Goal: Task Accomplishment & Management: Complete application form

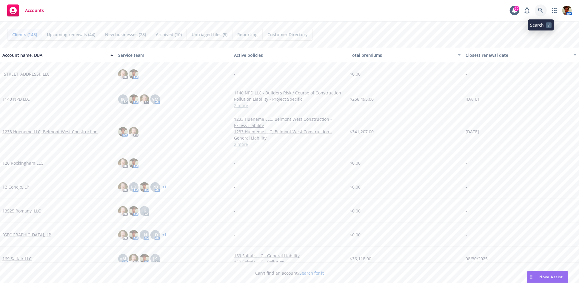
click at [542, 9] on icon at bounding box center [541, 10] width 5 height 5
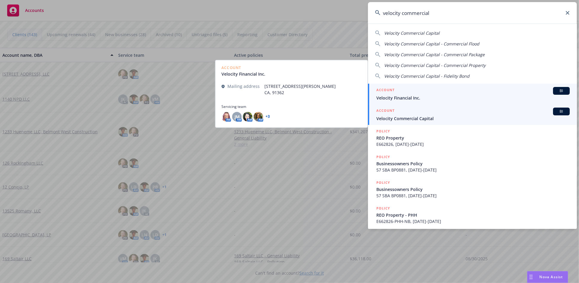
type input "velocity commercial"
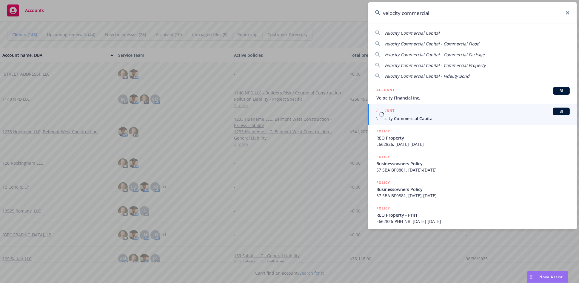
click at [403, 118] on span "Velocity Commercial Capital" at bounding box center [474, 118] width 194 height 6
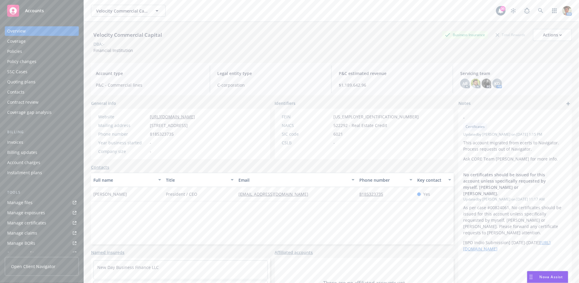
click at [16, 81] on div "Quoting plans" at bounding box center [21, 82] width 28 height 10
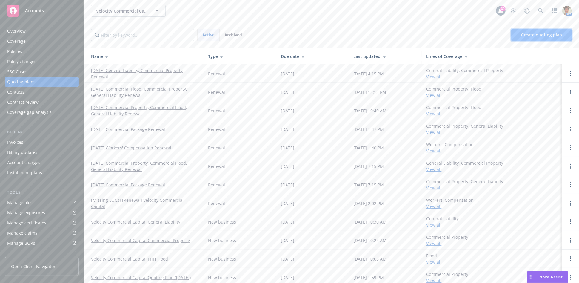
click at [536, 34] on span "Create quoting plan" at bounding box center [542, 35] width 41 height 6
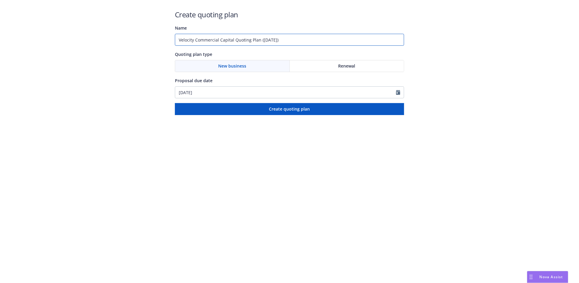
click at [177, 40] on input "Velocity Commercial Capital Quoting Plan (2025-08-28)" at bounding box center [289, 40] width 229 height 12
type input "TBD - Builder's Risk Program (2025-08-28)"
click at [244, 66] on span "New business" at bounding box center [232, 66] width 28 height 6
select select "8"
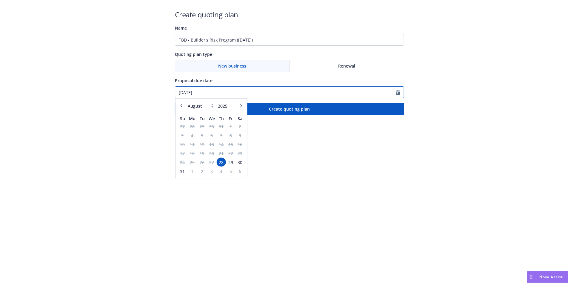
click at [213, 94] on input "08/28/2025" at bounding box center [285, 92] width 221 height 11
click at [221, 161] on span "28" at bounding box center [221, 162] width 8 height 7
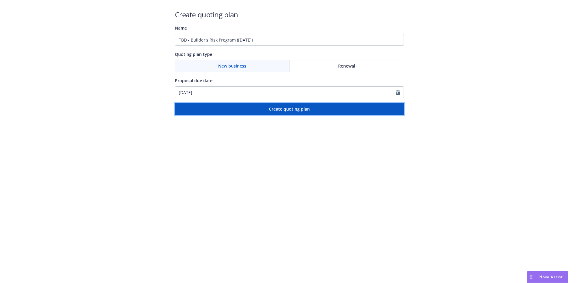
drag, startPoint x: 281, startPoint y: 108, endPoint x: 271, endPoint y: 147, distance: 40.4
click at [271, 115] on html "Create quoting plan Name TBD - Builder's Risk Program (2025-08-28) Quoting plan…" at bounding box center [289, 57] width 579 height 115
click at [191, 39] on input "TBD - Builder's Risk Program (2025-08-28)" at bounding box center [289, 40] width 229 height 12
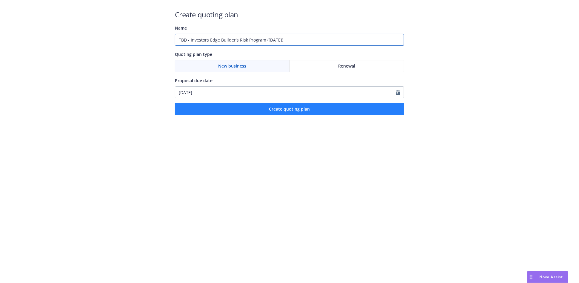
type input "TBD - Investors Edge Builder's Risk Program ([DATE])"
click at [275, 109] on span "Create quoting plan" at bounding box center [289, 109] width 41 height 6
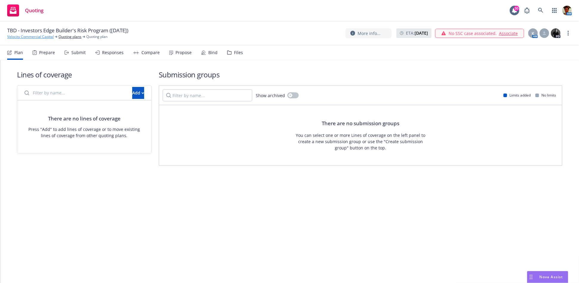
click at [10, 37] on link "Velocity Commercial Capital" at bounding box center [30, 36] width 47 height 5
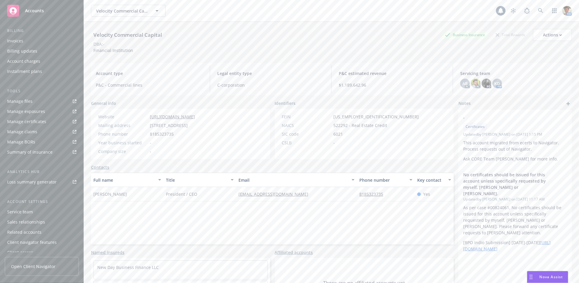
scroll to position [106, 0]
click at [27, 206] on div "Service team" at bounding box center [20, 208] width 26 height 10
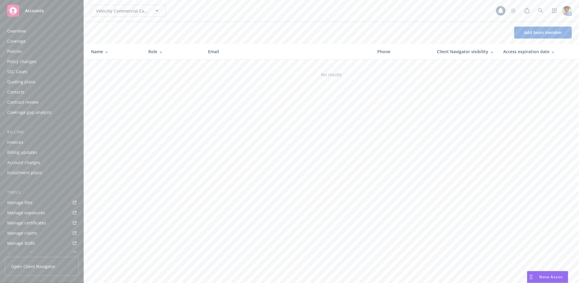
scroll to position [106, 0]
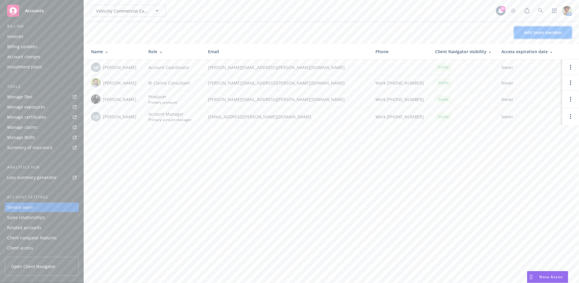
click at [537, 31] on span "Add team member" at bounding box center [543, 33] width 38 height 6
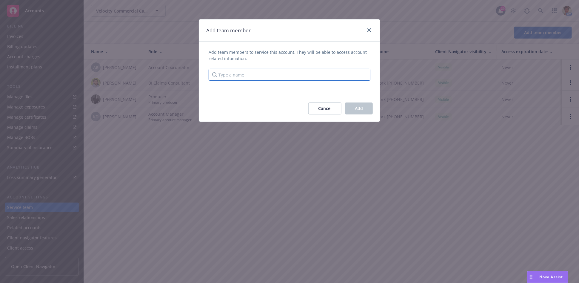
click at [338, 75] on input "Type a name" at bounding box center [290, 75] width 162 height 12
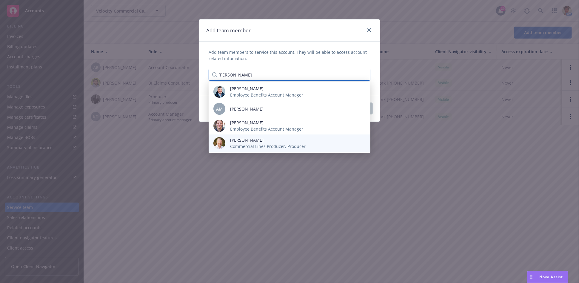
type input "[PERSON_NAME]"
click at [269, 140] on span "[PERSON_NAME]" at bounding box center [268, 140] width 76 height 6
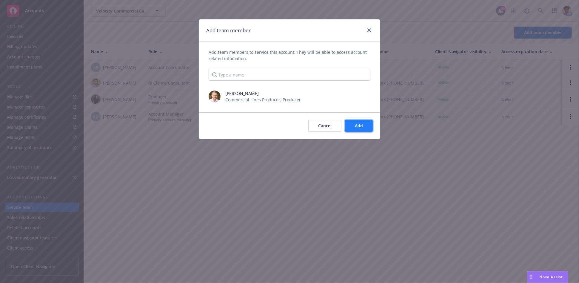
click at [356, 124] on span "Add" at bounding box center [359, 126] width 8 height 6
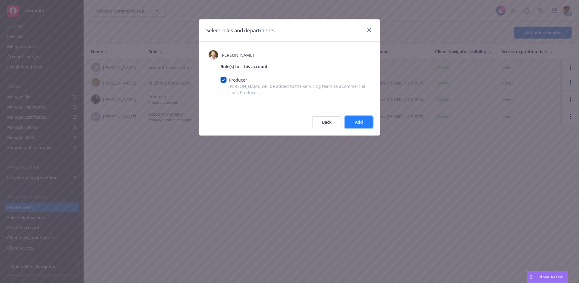
click at [355, 119] on button "Add" at bounding box center [359, 122] width 28 height 12
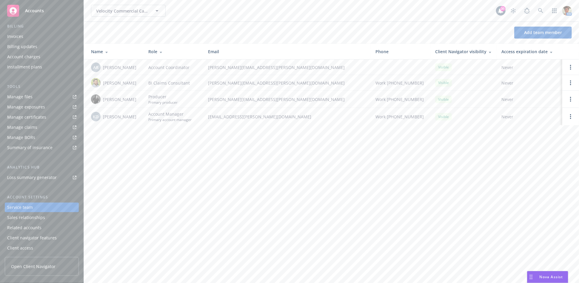
scroll to position [6, 0]
click at [21, 75] on div "Quoting plans" at bounding box center [21, 76] width 28 height 10
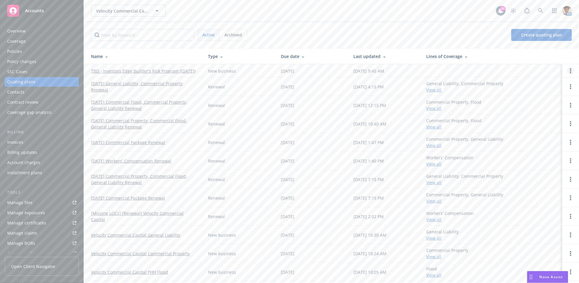
click at [570, 72] on icon "Open options" at bounding box center [570, 70] width 1 height 5
click at [526, 68] on span "Archive" at bounding box center [523, 69] width 29 height 6
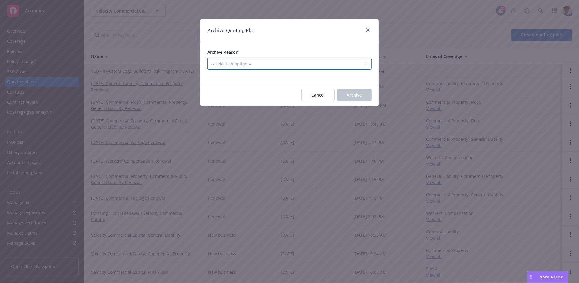
click at [261, 63] on select "-- select an option -- Created by error Duplicate New business opportunity lost…" at bounding box center [290, 64] width 164 height 12
select select "ARCHIVED_CREATED_IN_ERROR"
click at [208, 58] on select "-- select an option -- Created by error Duplicate New business opportunity lost…" at bounding box center [290, 64] width 164 height 12
click at [361, 95] on span "Archive" at bounding box center [354, 95] width 15 height 6
